Goal: Task Accomplishment & Management: Complete application form

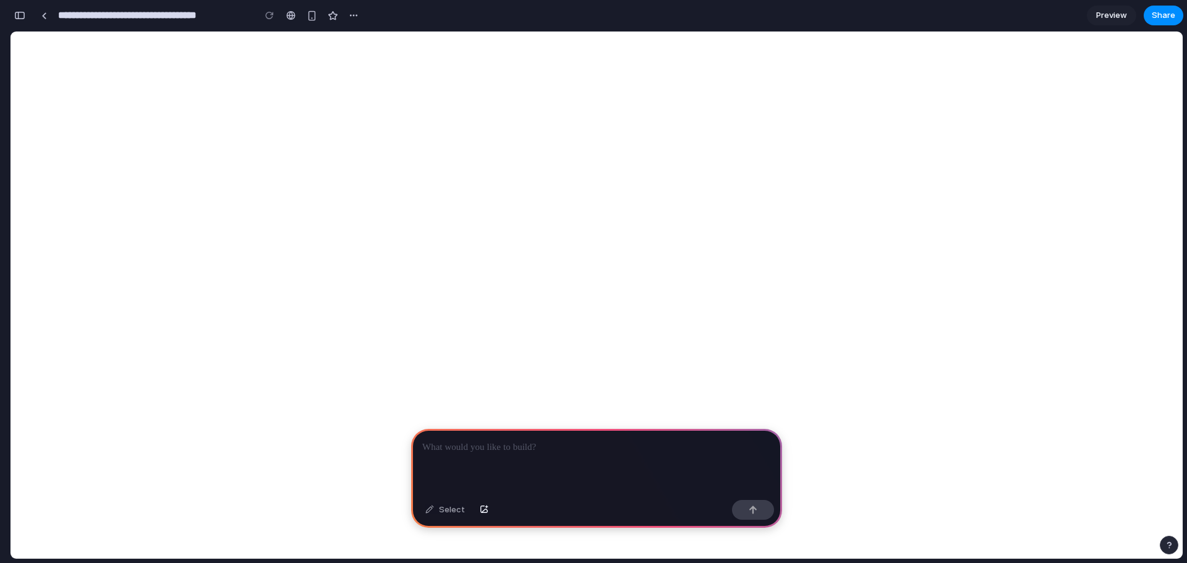
click at [539, 461] on div at bounding box center [596, 462] width 371 height 66
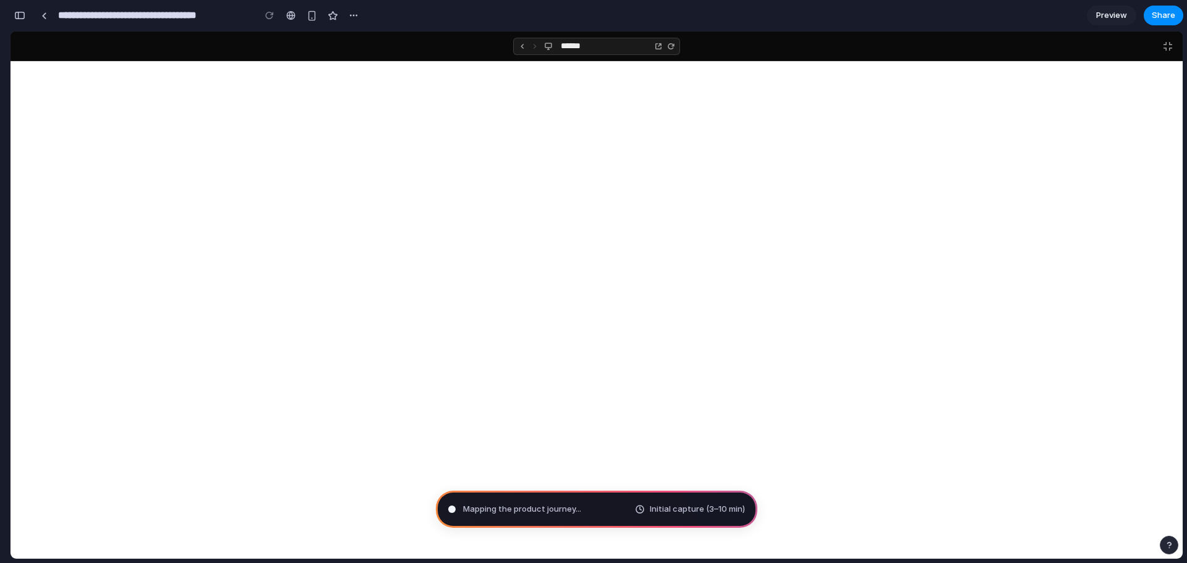
click at [567, 511] on span "Mapping the product journey ..." at bounding box center [522, 509] width 118 height 12
type input "**********"
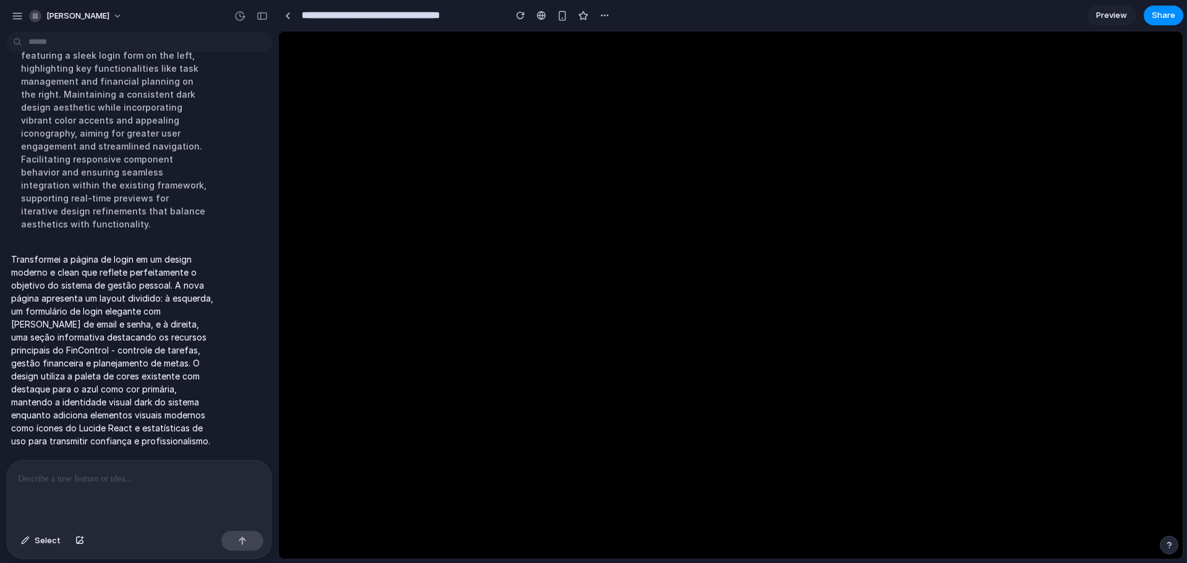
scroll to position [163, 0]
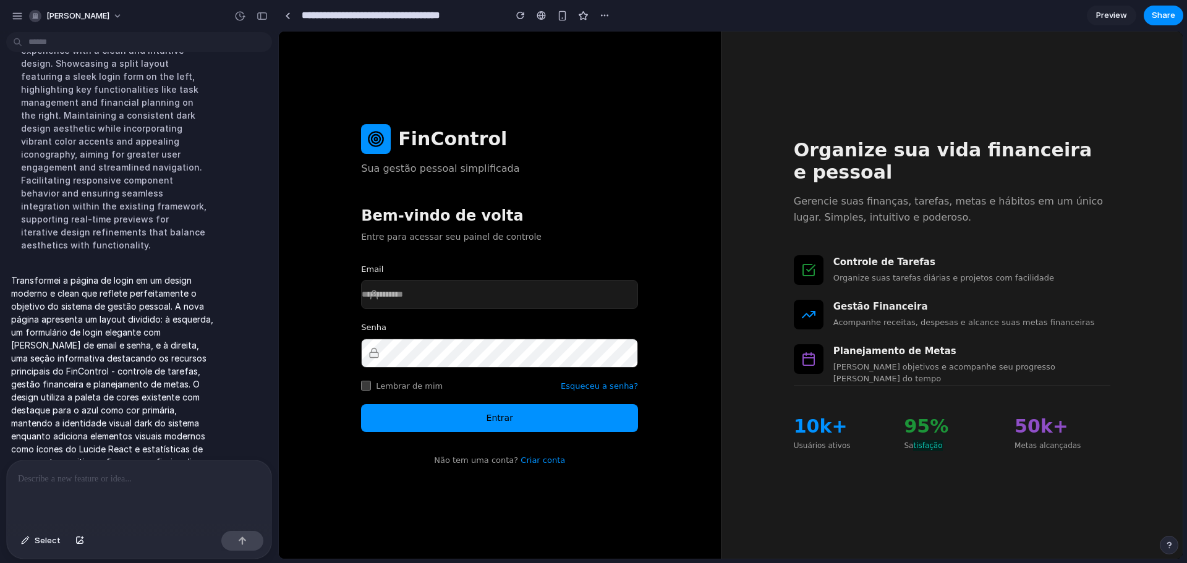
drag, startPoint x: 913, startPoint y: 434, endPoint x: 953, endPoint y: 433, distance: 39.6
click at [951, 433] on div "95% Satisfação" at bounding box center [952, 434] width 96 height 36
click at [1080, 421] on div "50k+" at bounding box center [1063, 427] width 96 height 22
click at [1096, 19] on link "Preview" at bounding box center [1111, 16] width 49 height 20
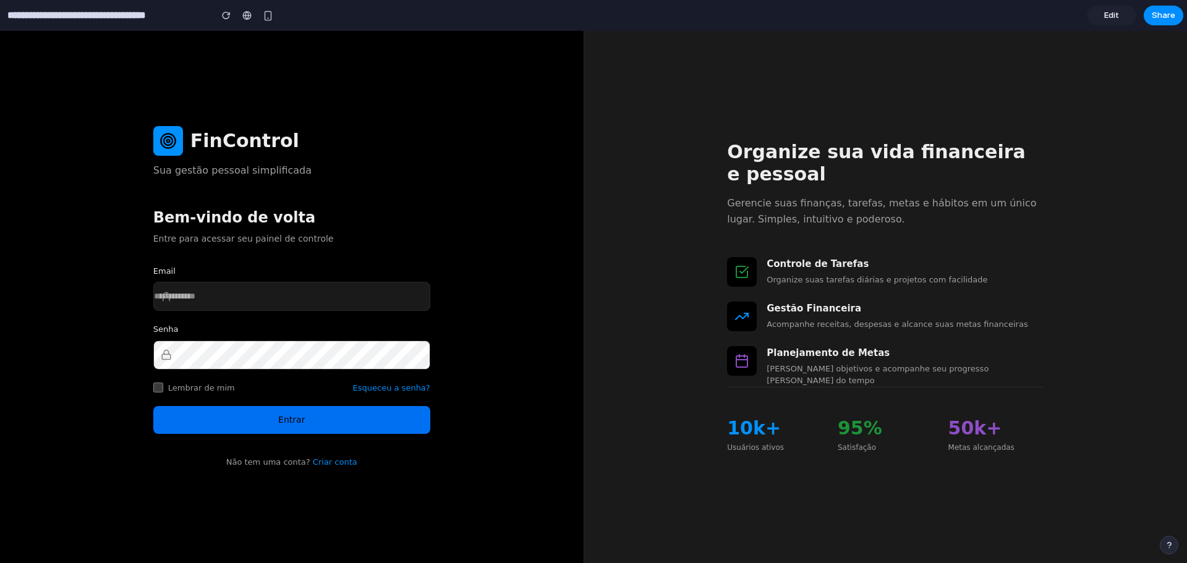
click at [358, 420] on button "Entrar" at bounding box center [291, 420] width 277 height 28
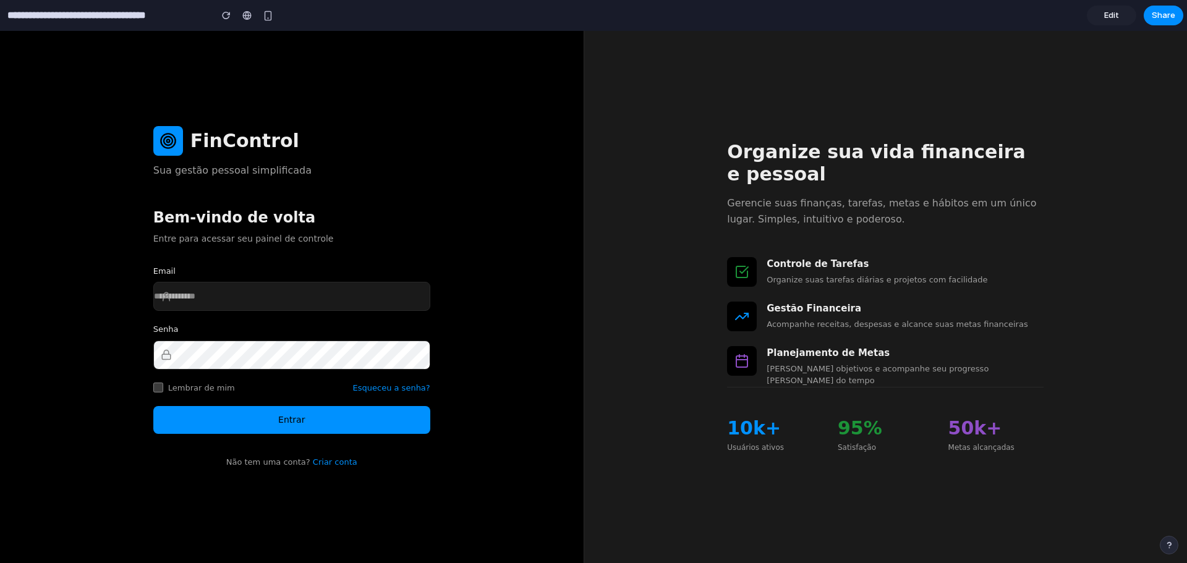
click at [401, 383] on link "Esqueceu a senha?" at bounding box center [391, 388] width 77 height 12
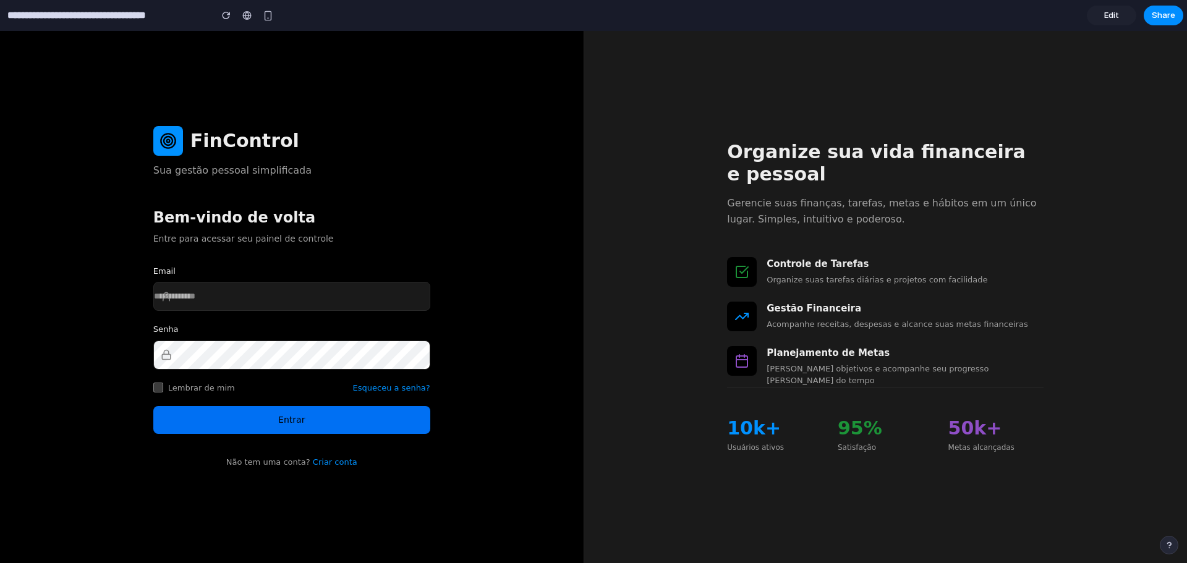
click at [336, 422] on button "Entrar" at bounding box center [291, 420] width 277 height 28
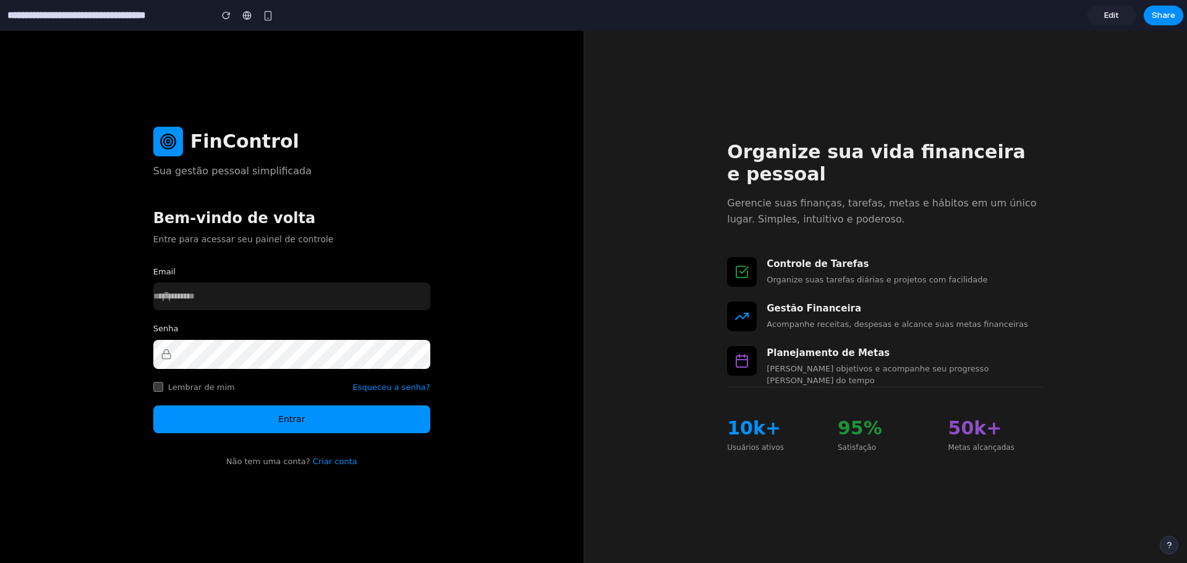
click at [219, 306] on input "Email" at bounding box center [291, 297] width 277 height 28
click at [403, 249] on div "Bem-vindo de volta Entre para acessar seu painel de controle Email [PERSON_NAME…" at bounding box center [291, 338] width 277 height 260
click at [175, 267] on label "Email" at bounding box center [291, 272] width 277 height 12
click at [175, 283] on input "Email" at bounding box center [291, 297] width 277 height 28
click at [233, 221] on h2 "Bem-vindo de volta" at bounding box center [291, 218] width 277 height 20
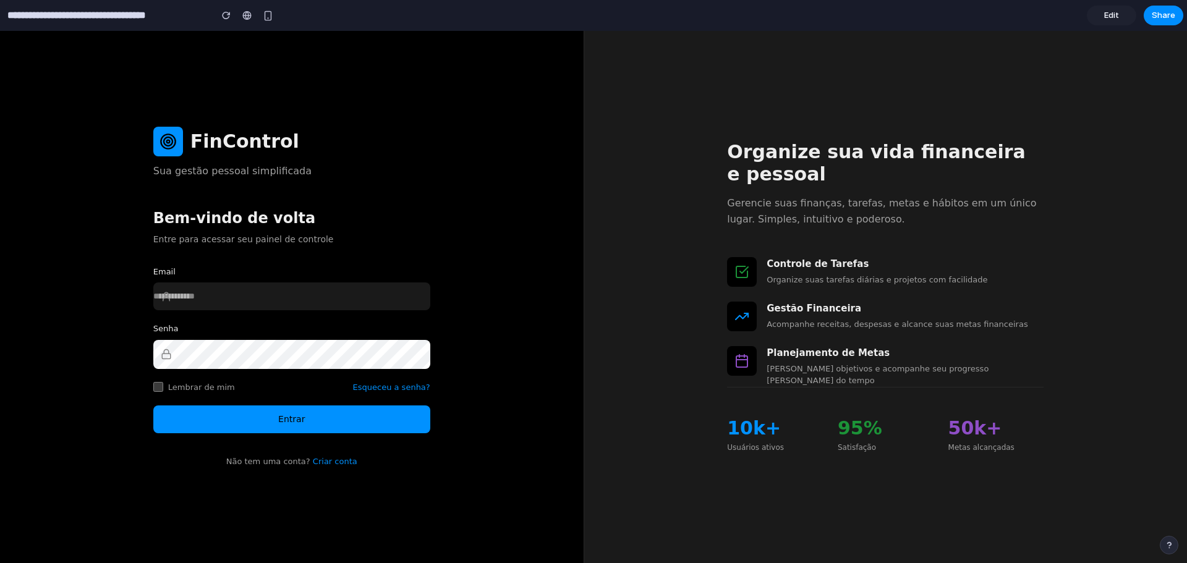
drag, startPoint x: 234, startPoint y: 142, endPoint x: 211, endPoint y: 197, distance: 59.3
click at [234, 142] on h1 "FinControl" at bounding box center [244, 141] width 109 height 22
click at [335, 462] on link "Criar conta" at bounding box center [335, 461] width 45 height 9
